Goal: Check status: Check status

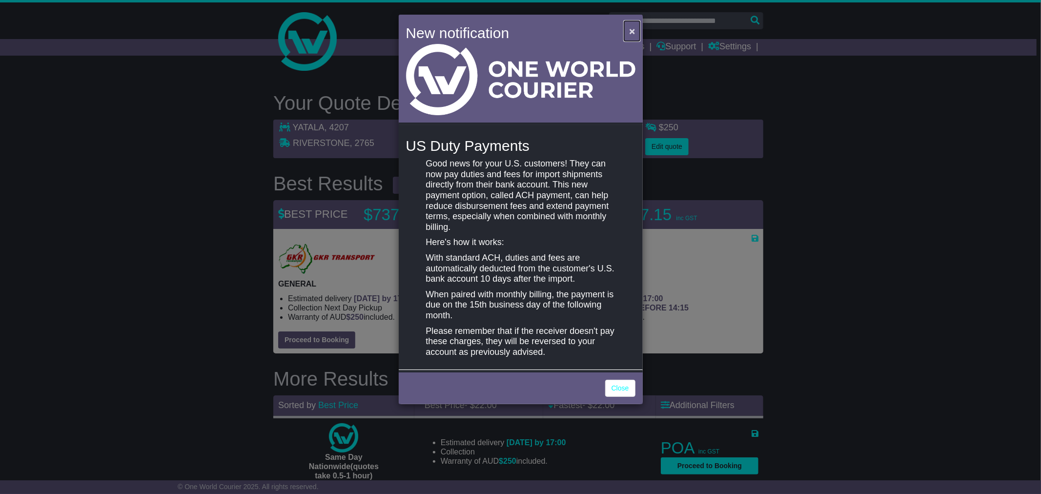
click at [638, 31] on button "×" at bounding box center [632, 31] width 16 height 20
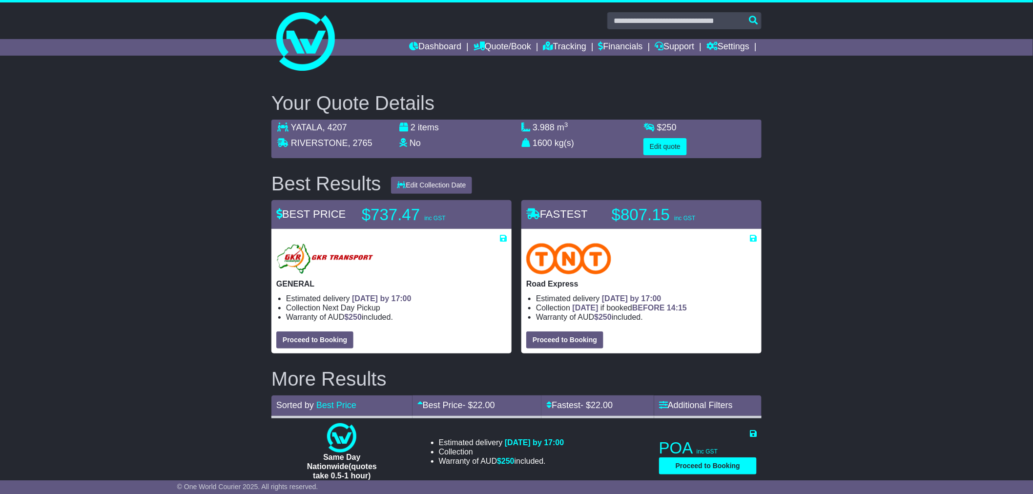
click at [176, 192] on div "Your Quote Details YATALA , 4207 [GEOGRAPHIC_DATA] , 2765 2 items No Lithium Ba…" at bounding box center [516, 314] width 1033 height 482
click at [417, 45] on link "Dashboard" at bounding box center [435, 47] width 52 height 17
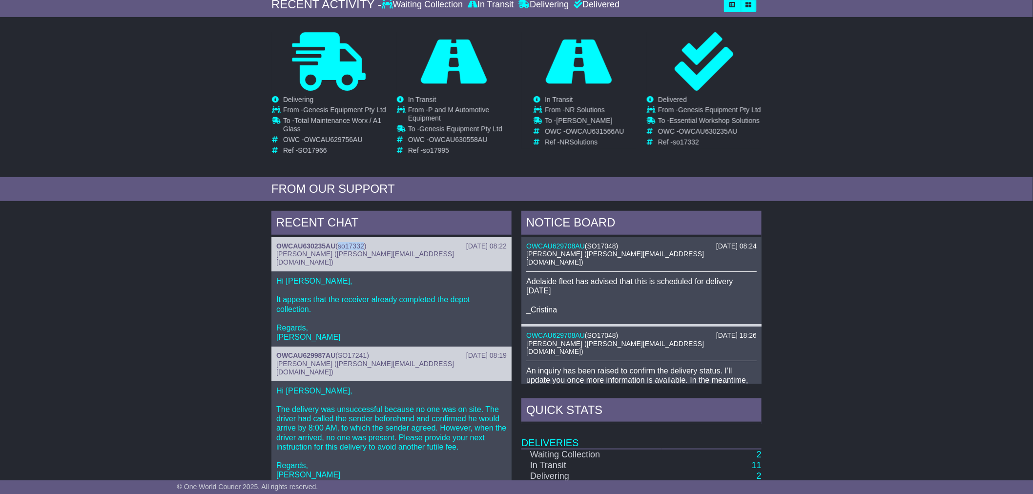
drag, startPoint x: 340, startPoint y: 254, endPoint x: 365, endPoint y: 251, distance: 25.5
click at [364, 250] on span "so17332" at bounding box center [351, 246] width 26 height 8
copy span "so17332"
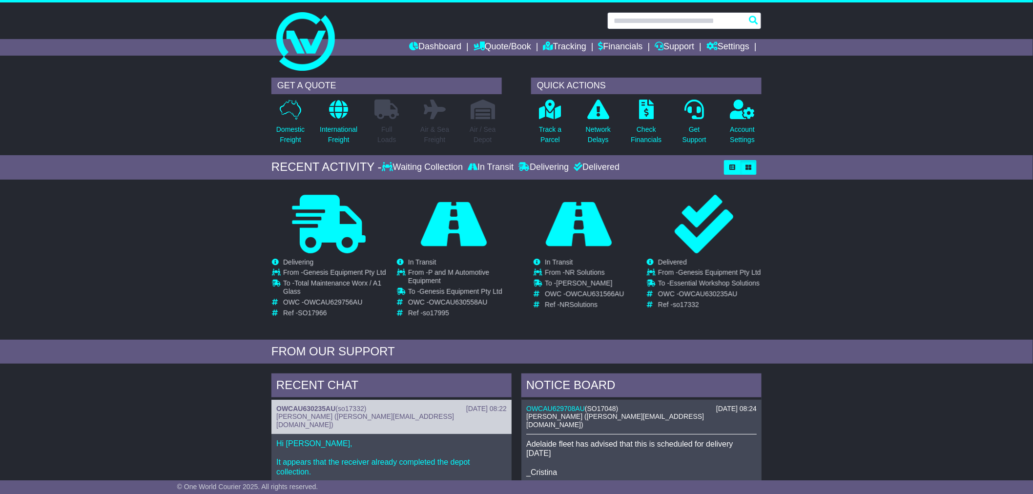
click at [635, 25] on input "text" at bounding box center [684, 20] width 154 height 17
paste input "*******"
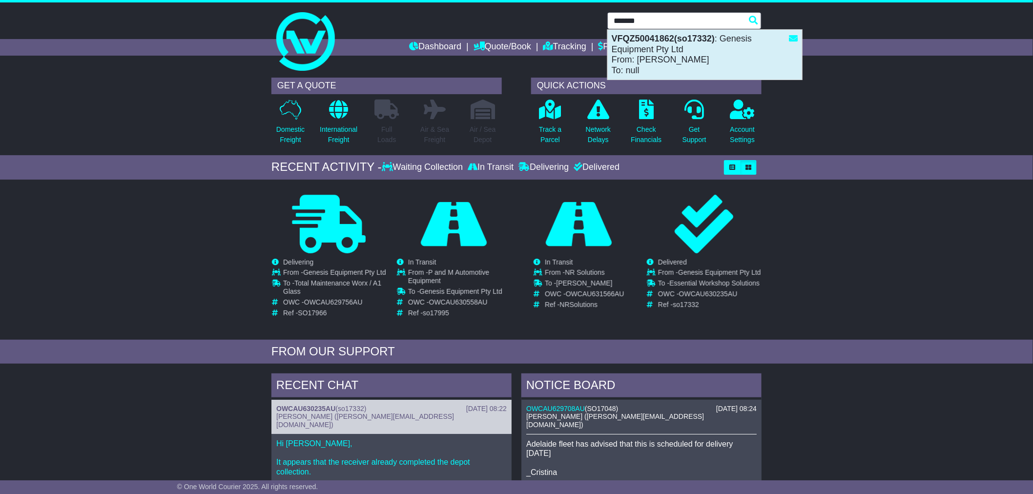
click at [631, 49] on div "VFQZ50041862(so17332) : Genesis Equipment Pty Ltd From: Jimmy Olive To: null" at bounding box center [705, 55] width 194 height 50
type input "**********"
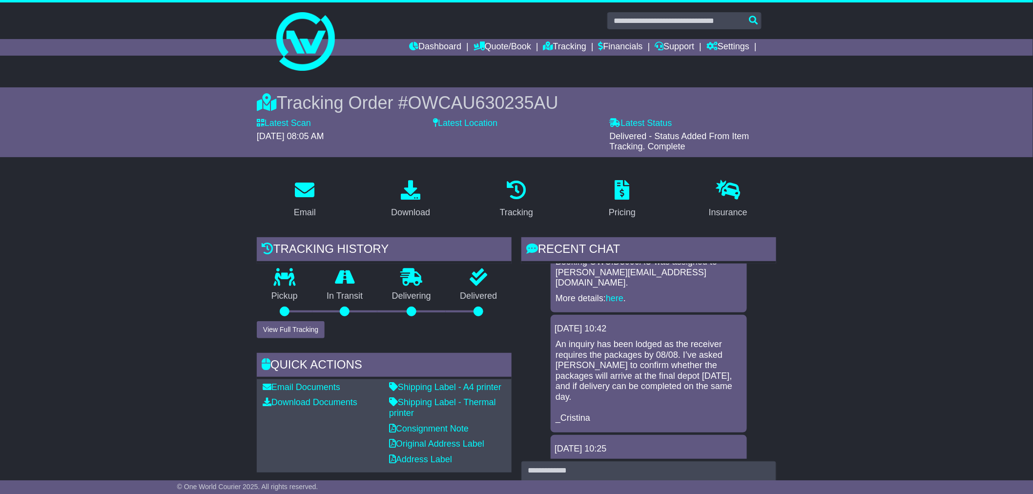
scroll to position [647, 0]
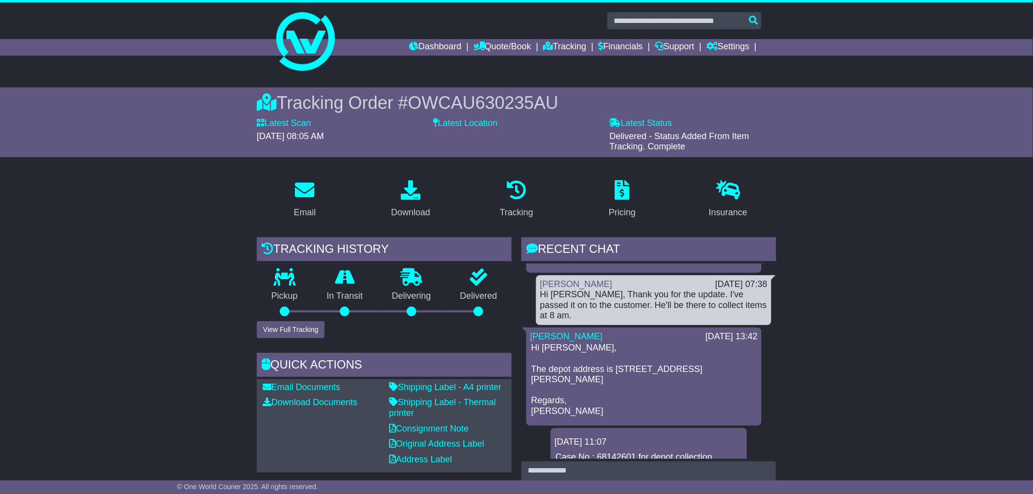
scroll to position [0, 0]
